Goal: Check status: Check status

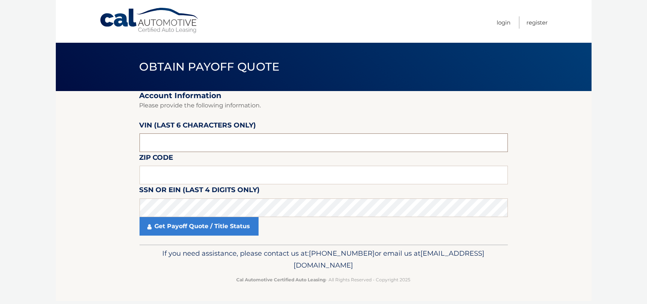
click at [221, 137] on input "text" at bounding box center [324, 143] width 368 height 19
click at [172, 178] on input "text" at bounding box center [324, 175] width 368 height 19
click at [183, 198] on label "SSN or EIN (last 4 digits only)" at bounding box center [200, 192] width 121 height 14
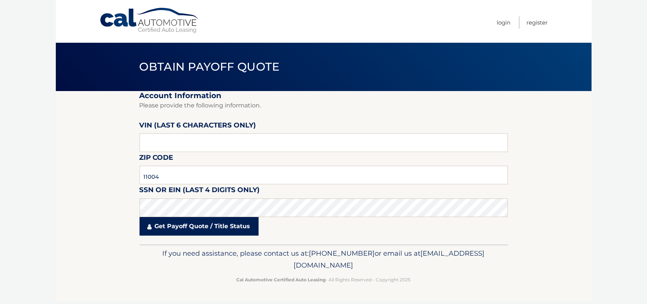
click at [178, 223] on link "Get Payoff Quote / Title Status" at bounding box center [199, 226] width 119 height 19
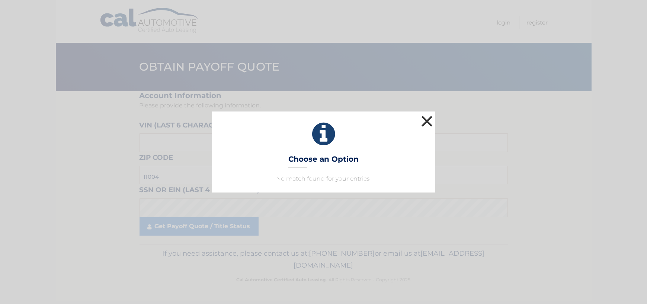
click at [430, 120] on button "×" at bounding box center [427, 121] width 15 height 15
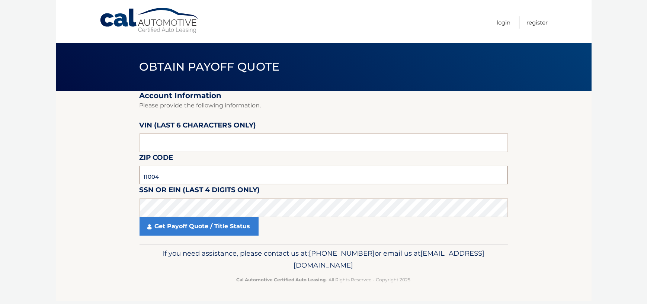
drag, startPoint x: 214, startPoint y: 179, endPoint x: 149, endPoint y: 173, distance: 65.7
click at [149, 173] on input "11004" at bounding box center [324, 175] width 368 height 19
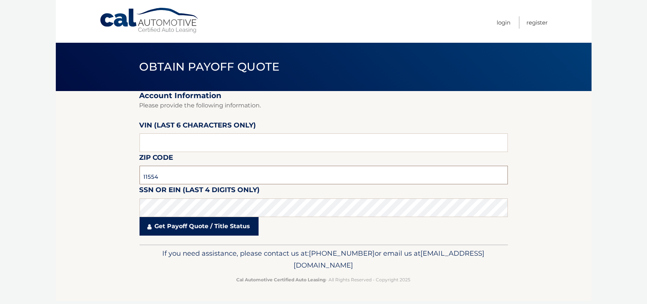
type input "11554"
click at [224, 230] on link "Get Payoff Quote / Title Status" at bounding box center [199, 226] width 119 height 19
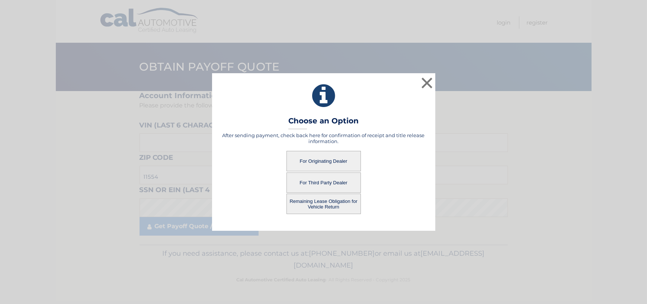
click at [319, 160] on button "For Originating Dealer" at bounding box center [323, 161] width 74 height 20
click at [314, 157] on button "For Originating Dealer" at bounding box center [323, 161] width 74 height 20
